Goal: Transaction & Acquisition: Subscribe to service/newsletter

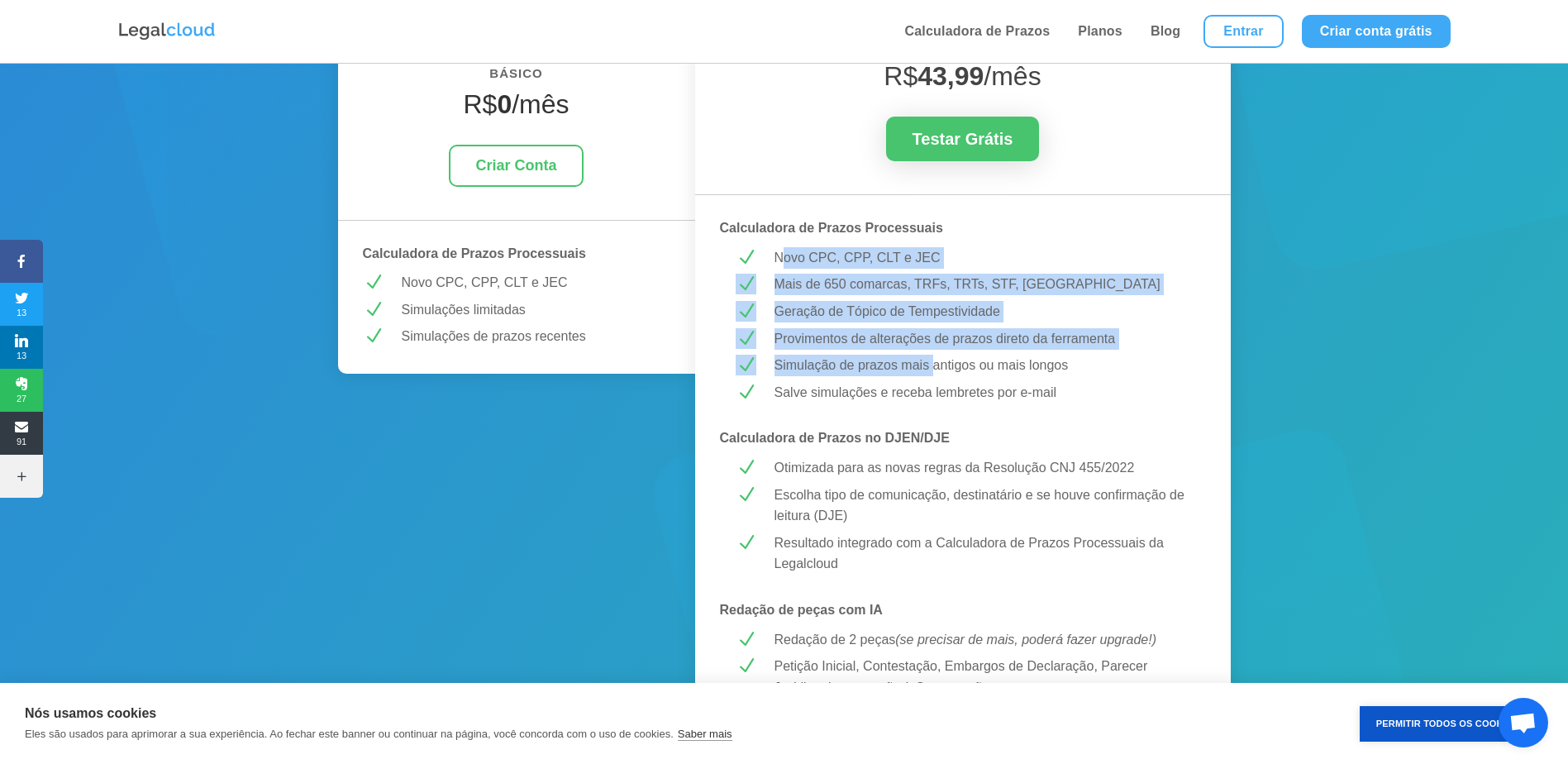
drag, startPoint x: 784, startPoint y: 260, endPoint x: 935, endPoint y: 366, distance: 184.5
click at [935, 366] on p "Simulação de prazos mais antigos ou mais longos" at bounding box center [982, 365] width 415 height 21
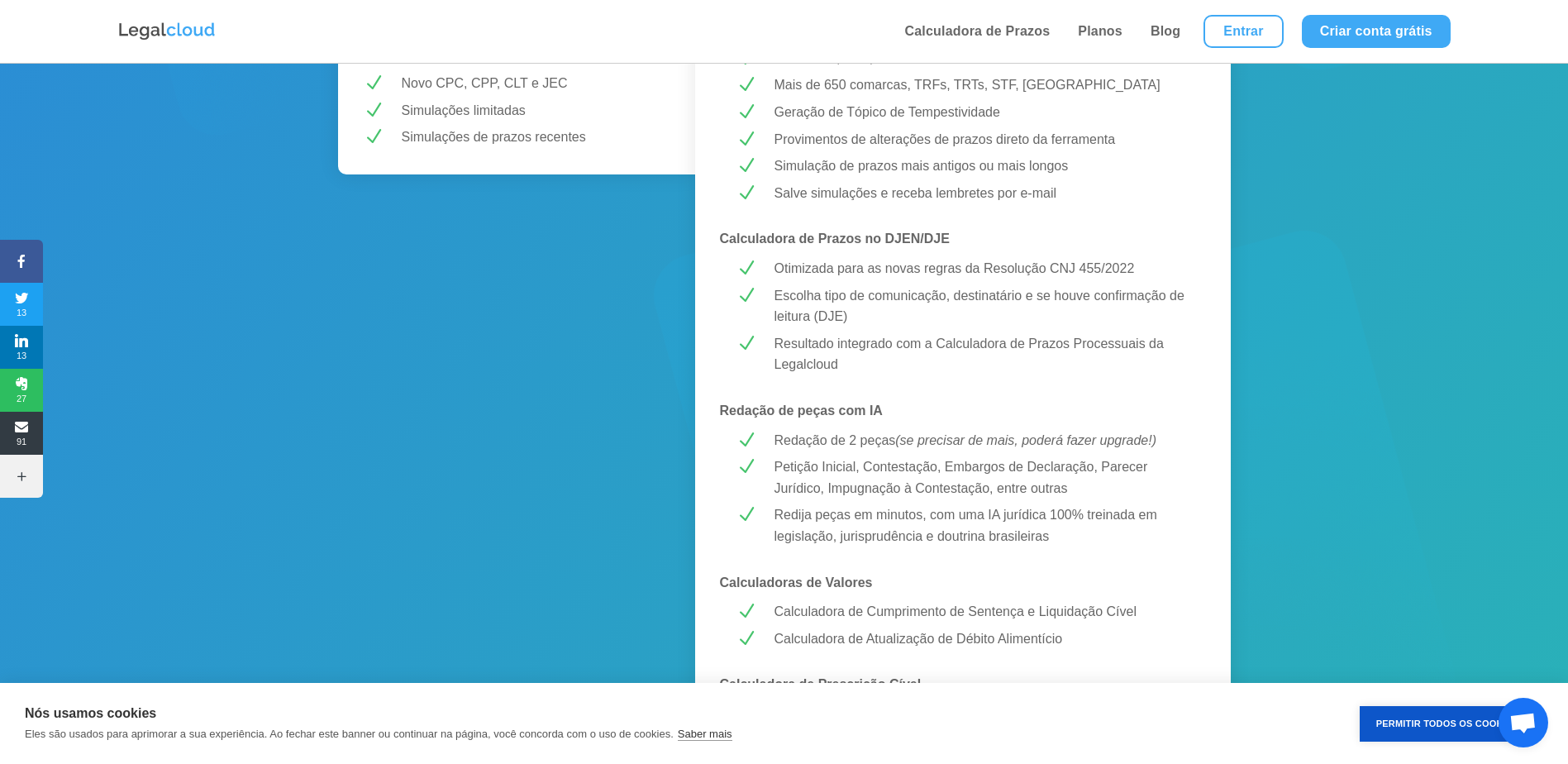
scroll to position [579, 0]
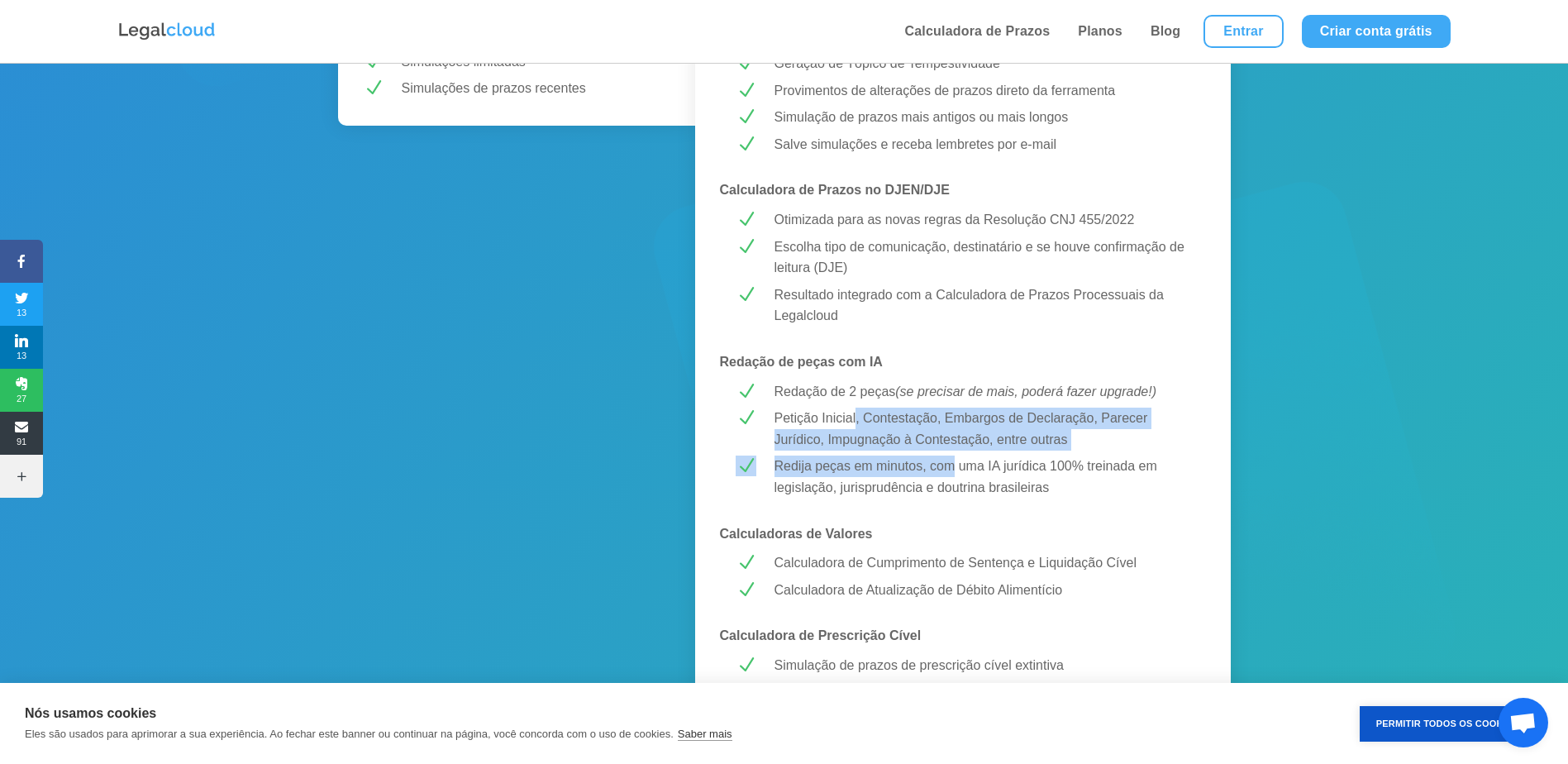
drag, startPoint x: 871, startPoint y: 412, endPoint x: 950, endPoint y: 463, distance: 94.0
click at [950, 463] on div "MELHOR CUSTO-BENEFÍCIO! PREMIUM R$ 43,99 /mês Testar Grátis Calculadora de Praz…" at bounding box center [964, 576] width 536 height 1706
click at [950, 463] on p "Redija peças em minutos, com uma IA jurídica 100% treinada em legislação, juris…" at bounding box center [982, 476] width 415 height 42
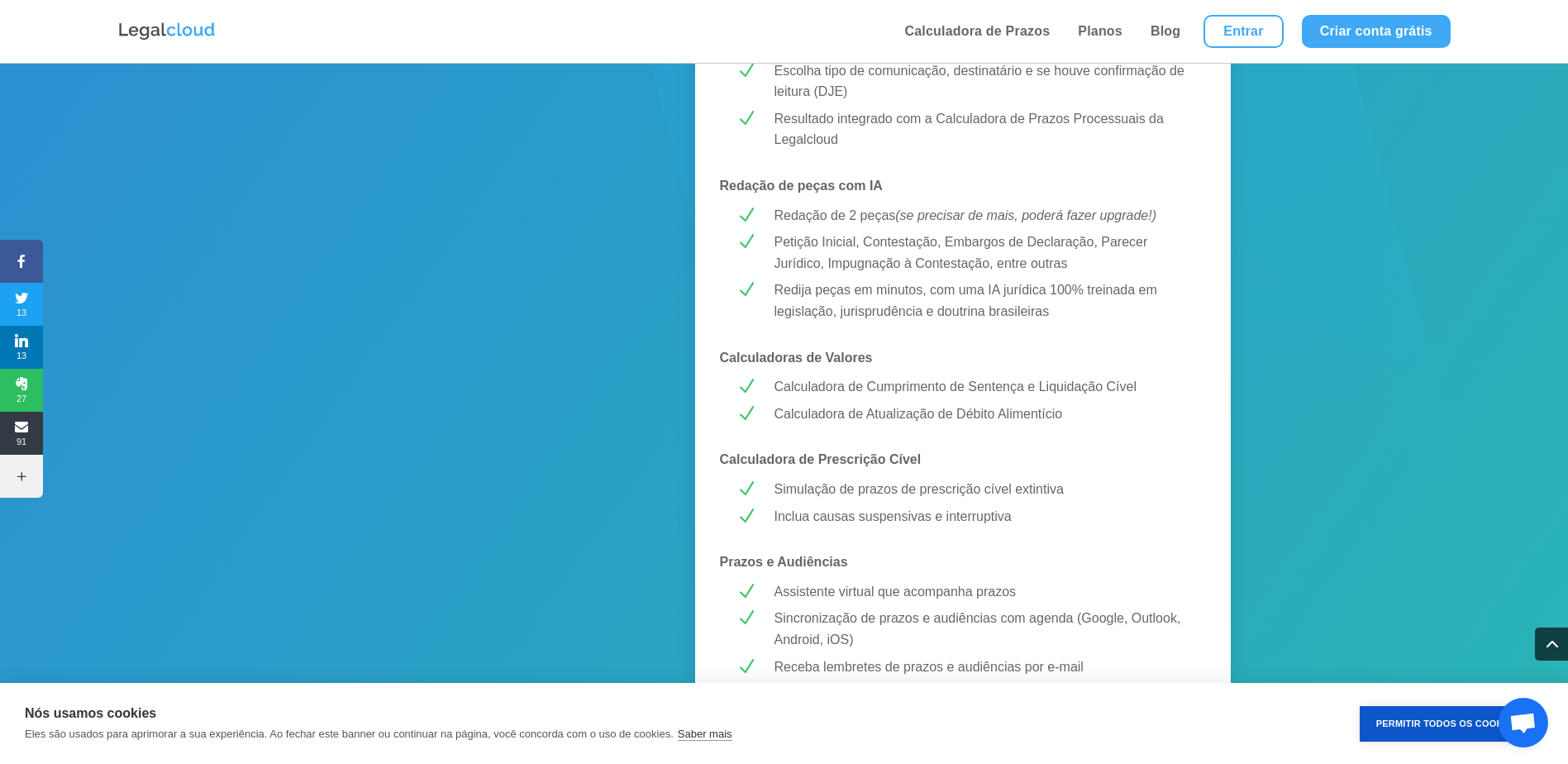
scroll to position [827, 0]
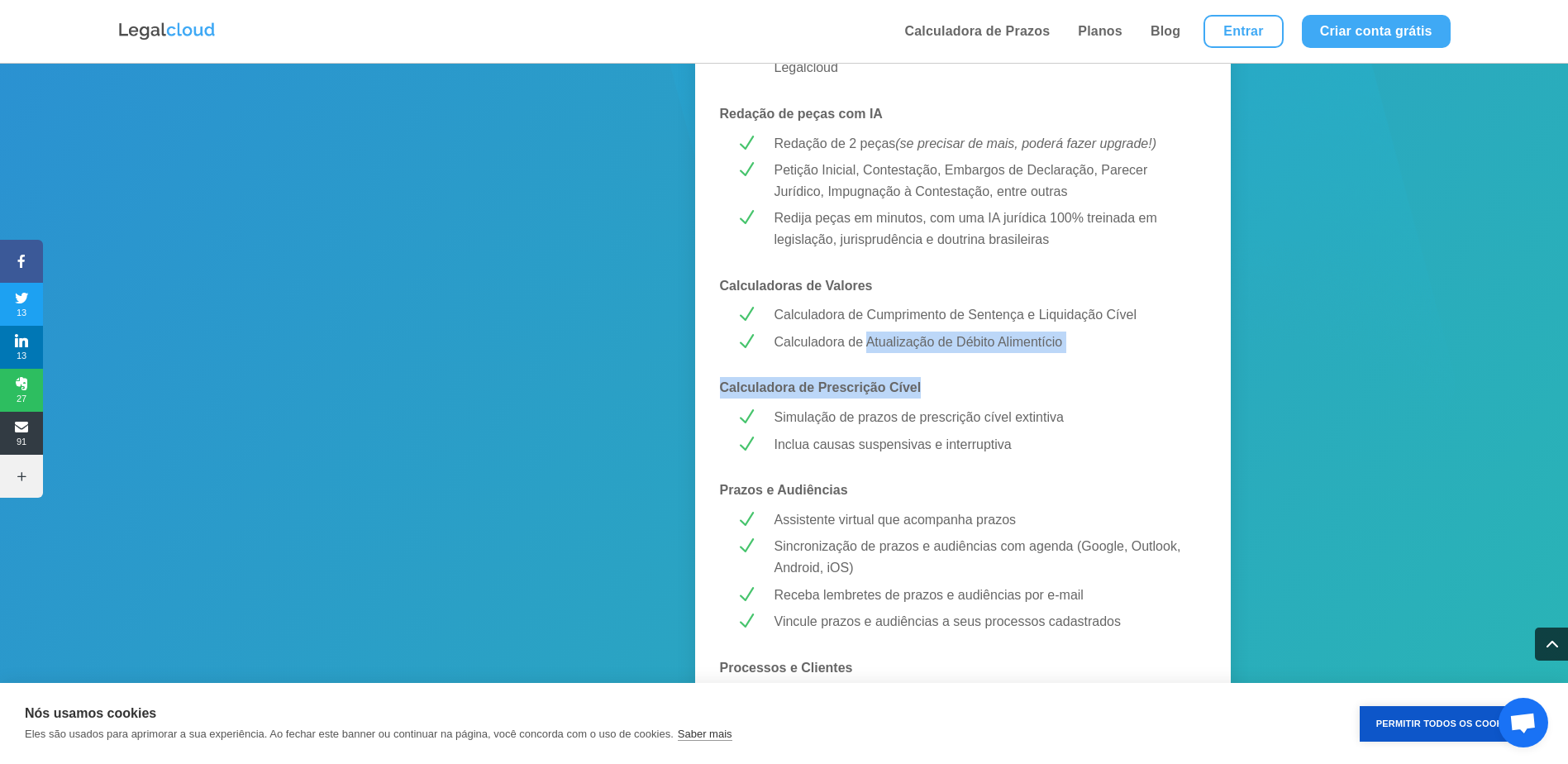
drag, startPoint x: 866, startPoint y: 335, endPoint x: 978, endPoint y: 358, distance: 114.3
click at [978, 358] on div "MELHOR CUSTO-BENEFÍCIO! PREMIUM R$ 43,99 /mês Testar Grátis Calculadora de Praz…" at bounding box center [964, 328] width 536 height 1706
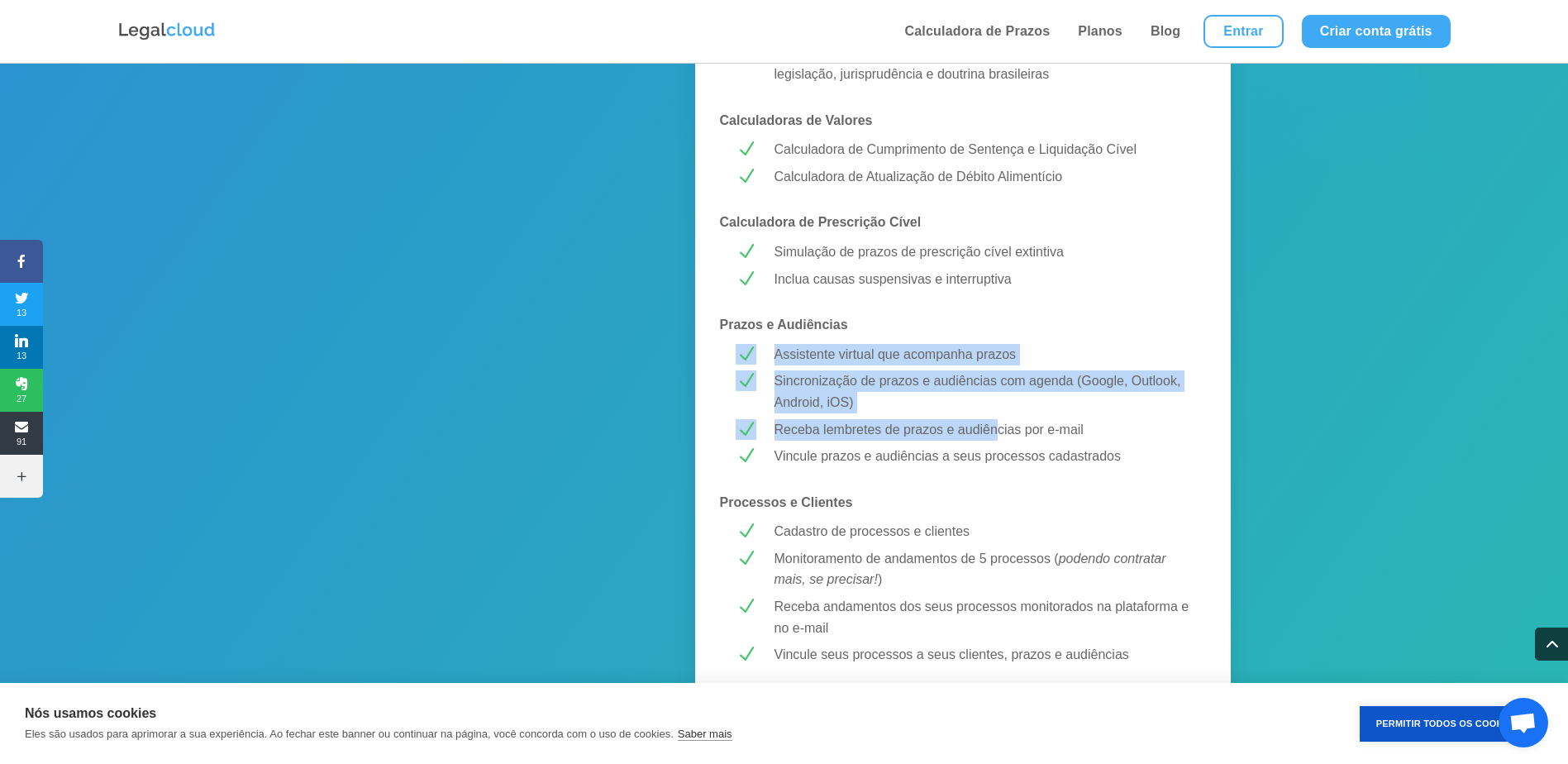
drag, startPoint x: 904, startPoint y: 326, endPoint x: 998, endPoint y: 431, distance: 140.9
click at [998, 431] on div "MELHOR CUSTO-BENEFÍCIO! PREMIUM R$ 43,99 /mês Testar Grátis Calculadora de Praz…" at bounding box center [964, 163] width 536 height 1706
click at [998, 431] on p "Receba lembretes de prazos e audiências por e-mail" at bounding box center [982, 429] width 415 height 21
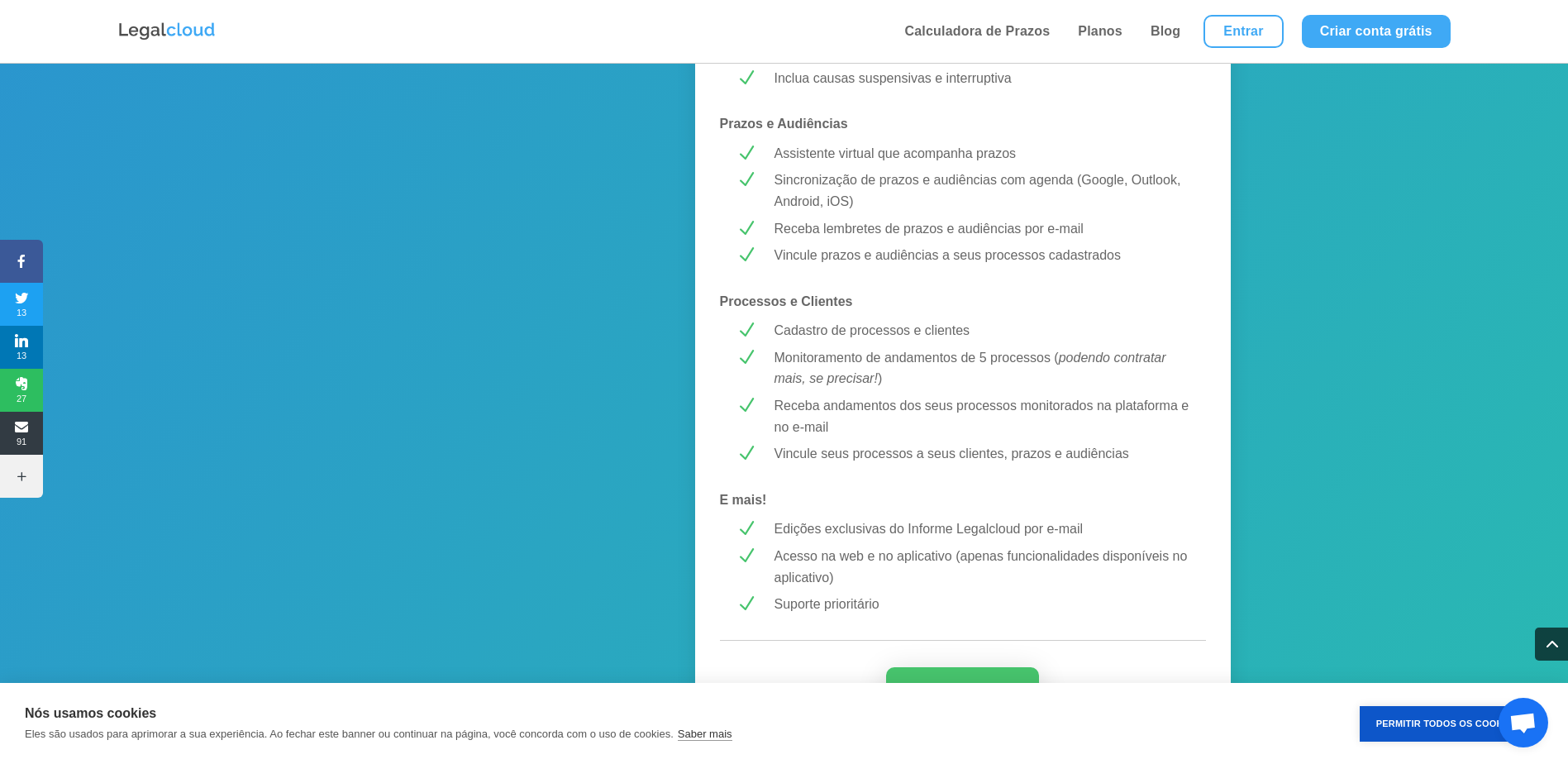
scroll to position [1240, 0]
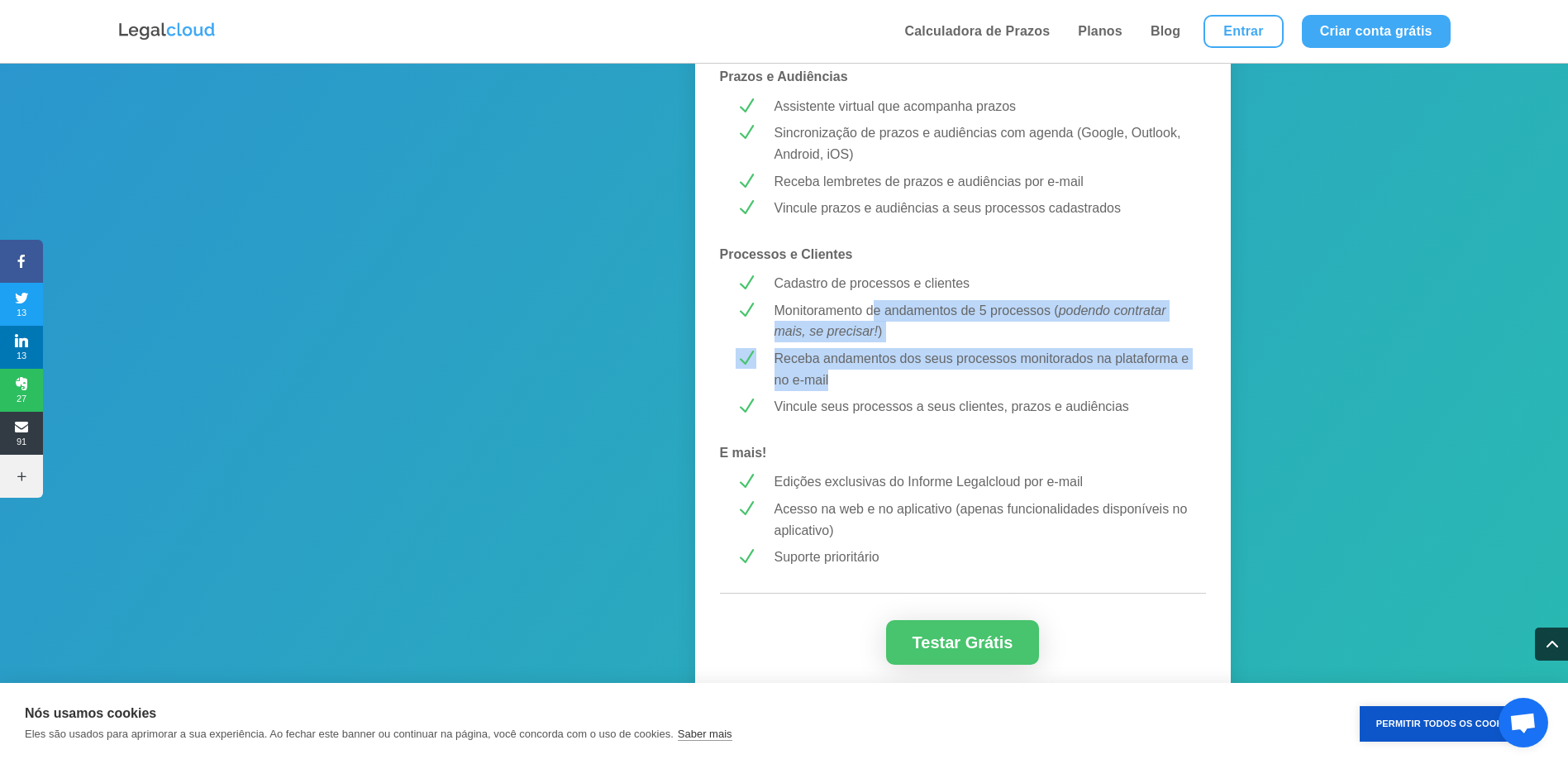
drag, startPoint x: 873, startPoint y: 310, endPoint x: 957, endPoint y: 381, distance: 110.0
click at [957, 381] on p "Receba andamentos dos seus processos monitorados na plataforma e no e-mail" at bounding box center [982, 370] width 415 height 42
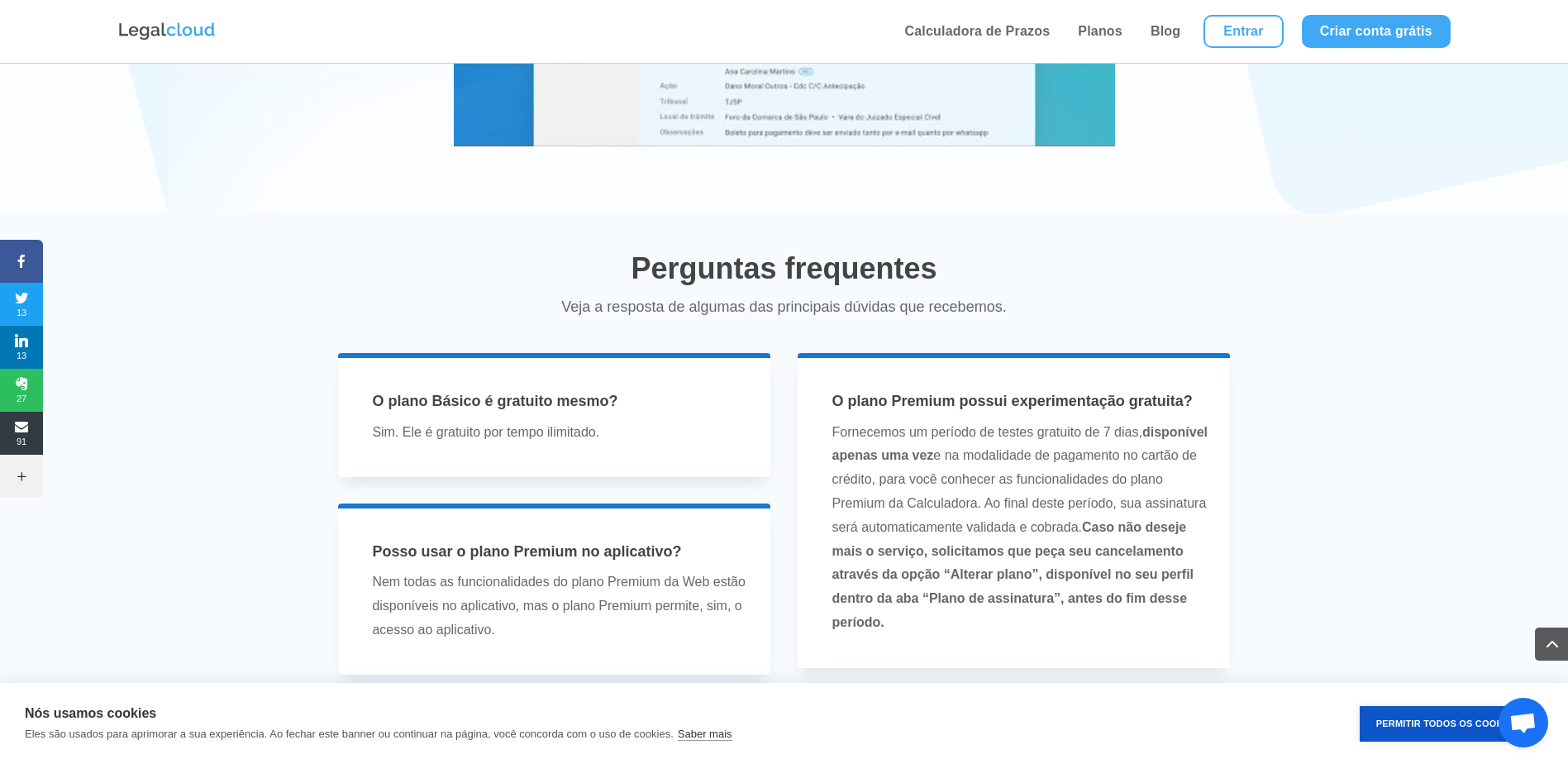
scroll to position [3309, 0]
